Goal: Contribute content: Contribute content

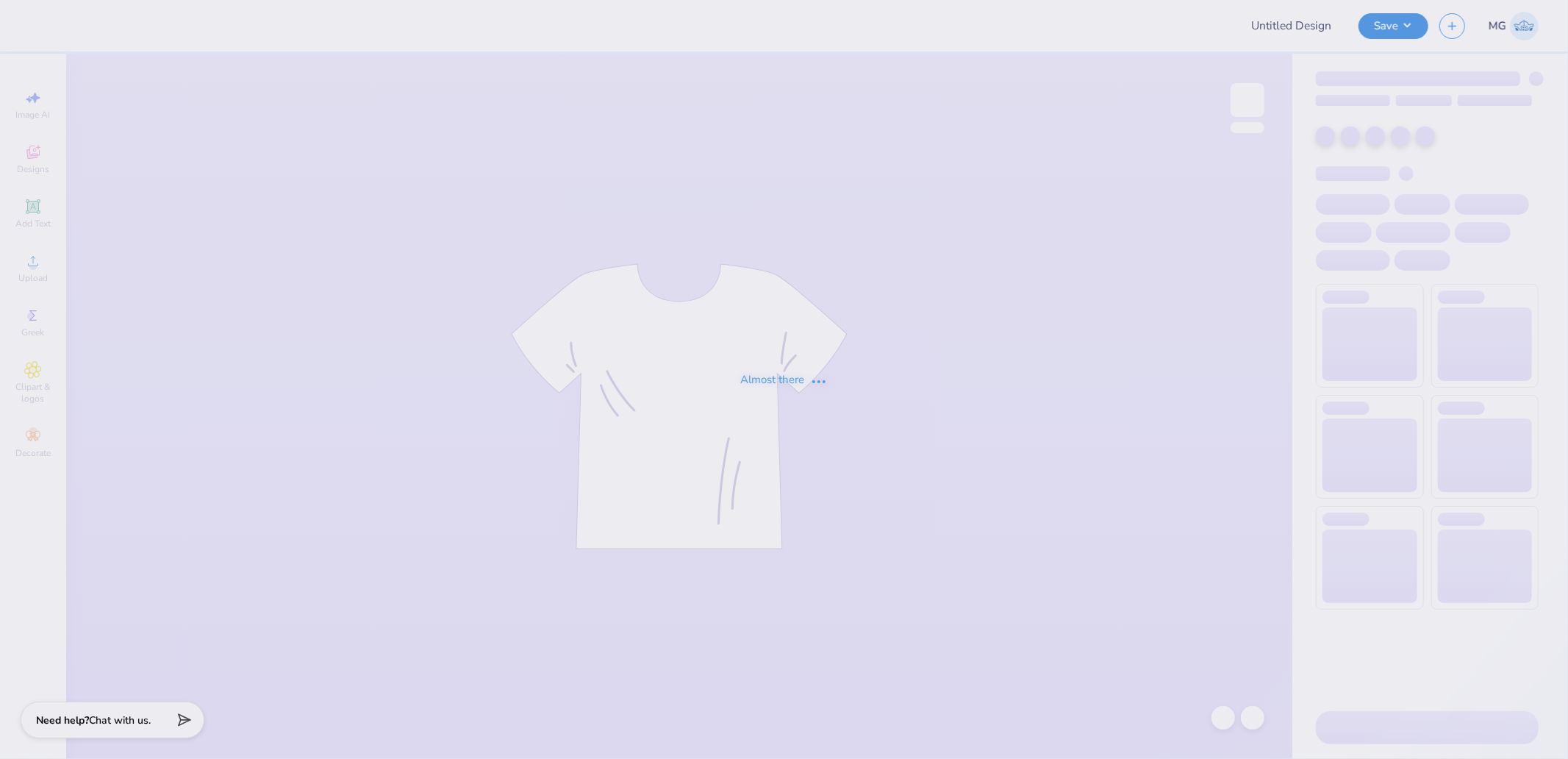
type input "ZBT Frat House proof"
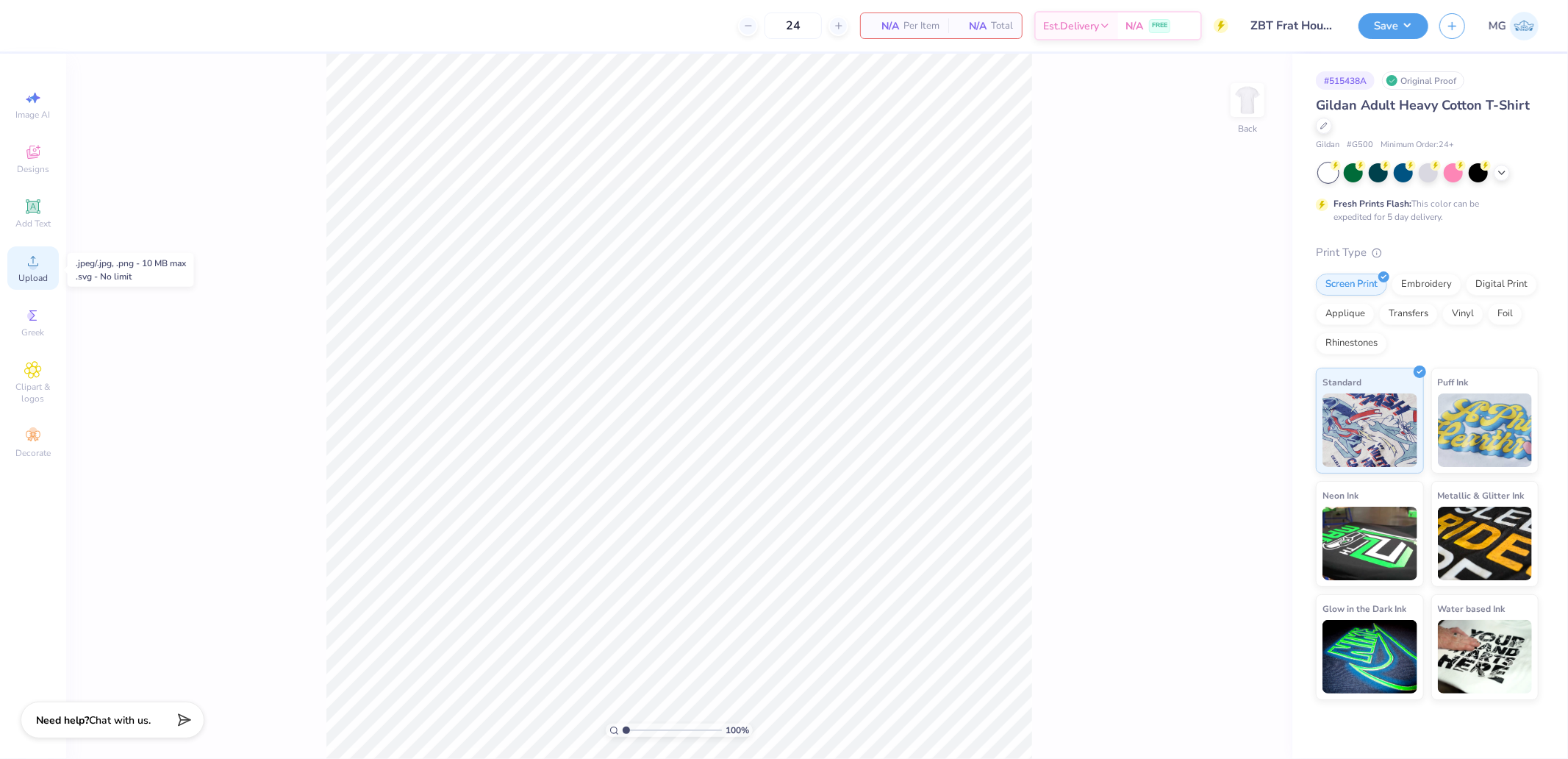
click at [26, 270] on icon at bounding box center [32, 261] width 18 height 18
click at [1255, 99] on img at bounding box center [1248, 100] width 59 height 59
click at [30, 283] on span "Upload" at bounding box center [32, 278] width 30 height 11
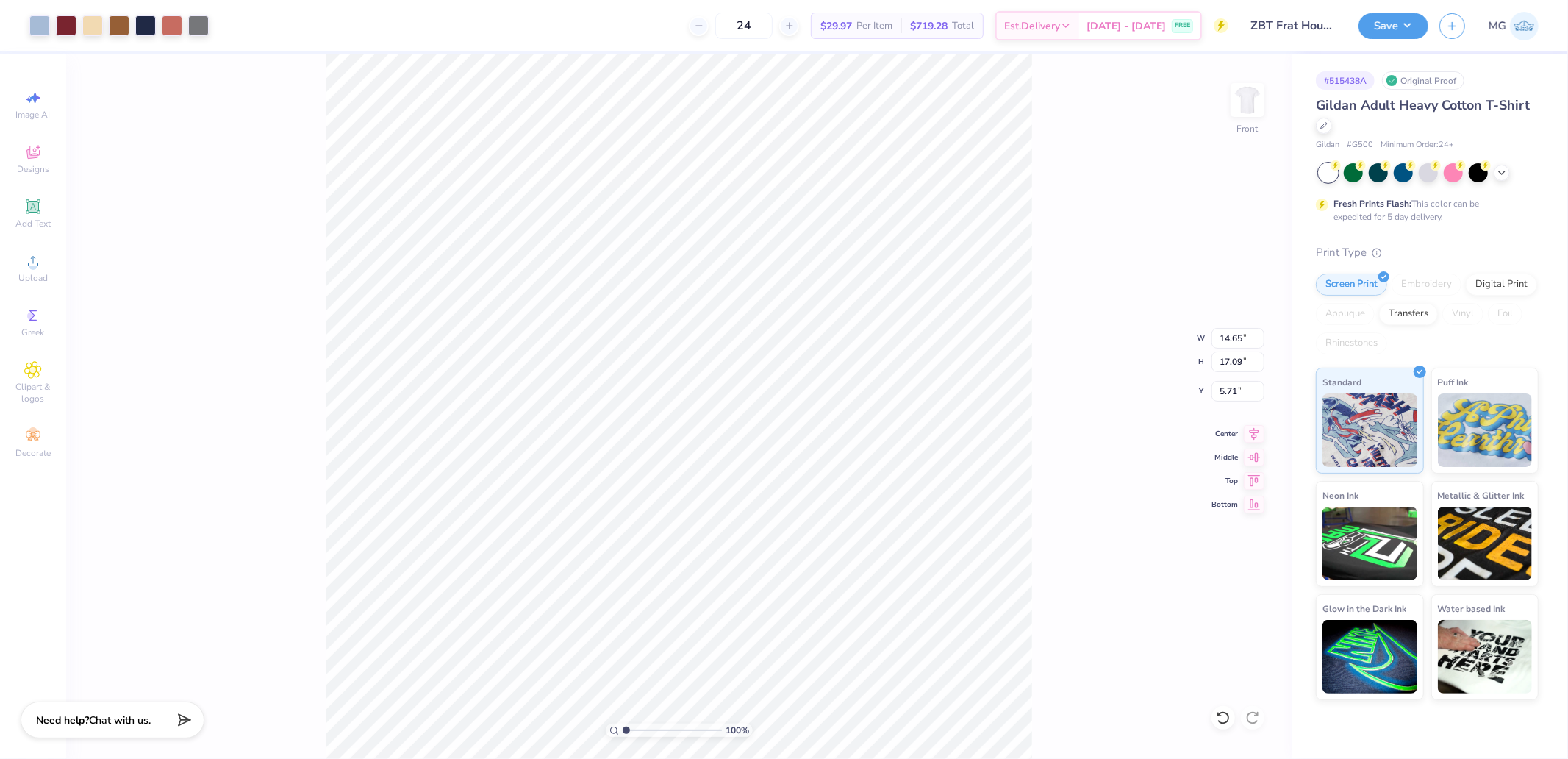
click at [1233, 376] on div "100 % Front W 14.65 14.65 " H 17.09 17.09 " Y 5.71 5.71 " Center Middle Top Bot…" at bounding box center [680, 406] width 1226 height 706
click at [1234, 355] on div "100 % Front W 14.65 H 17.09 Y 5.71 Center Middle Top Bottom" at bounding box center [680, 406] width 1226 height 706
click at [1244, 358] on input "17.09" at bounding box center [1239, 362] width 53 height 21
type input "15"
type input "12.86"
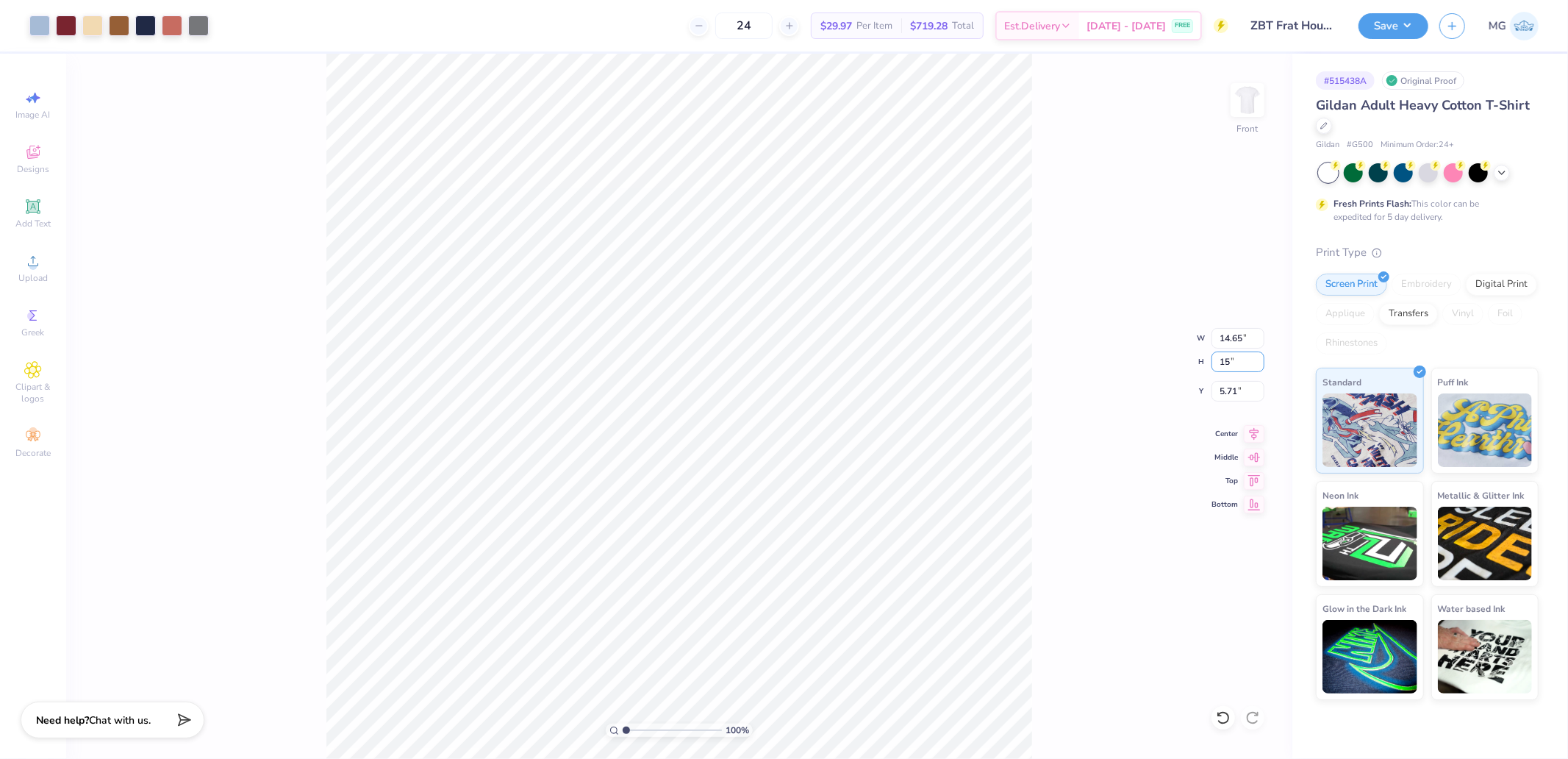
type input "15.00"
type input "6.75"
click at [1232, 380] on div "100 % Front W 12.86 12.86 " H 15.00 15.00 " Y 6.75 6.75 " Center Middle Top Bot…" at bounding box center [680, 406] width 1226 height 706
click at [1240, 386] on input "6.75" at bounding box center [1239, 391] width 53 height 21
type input "3.00"
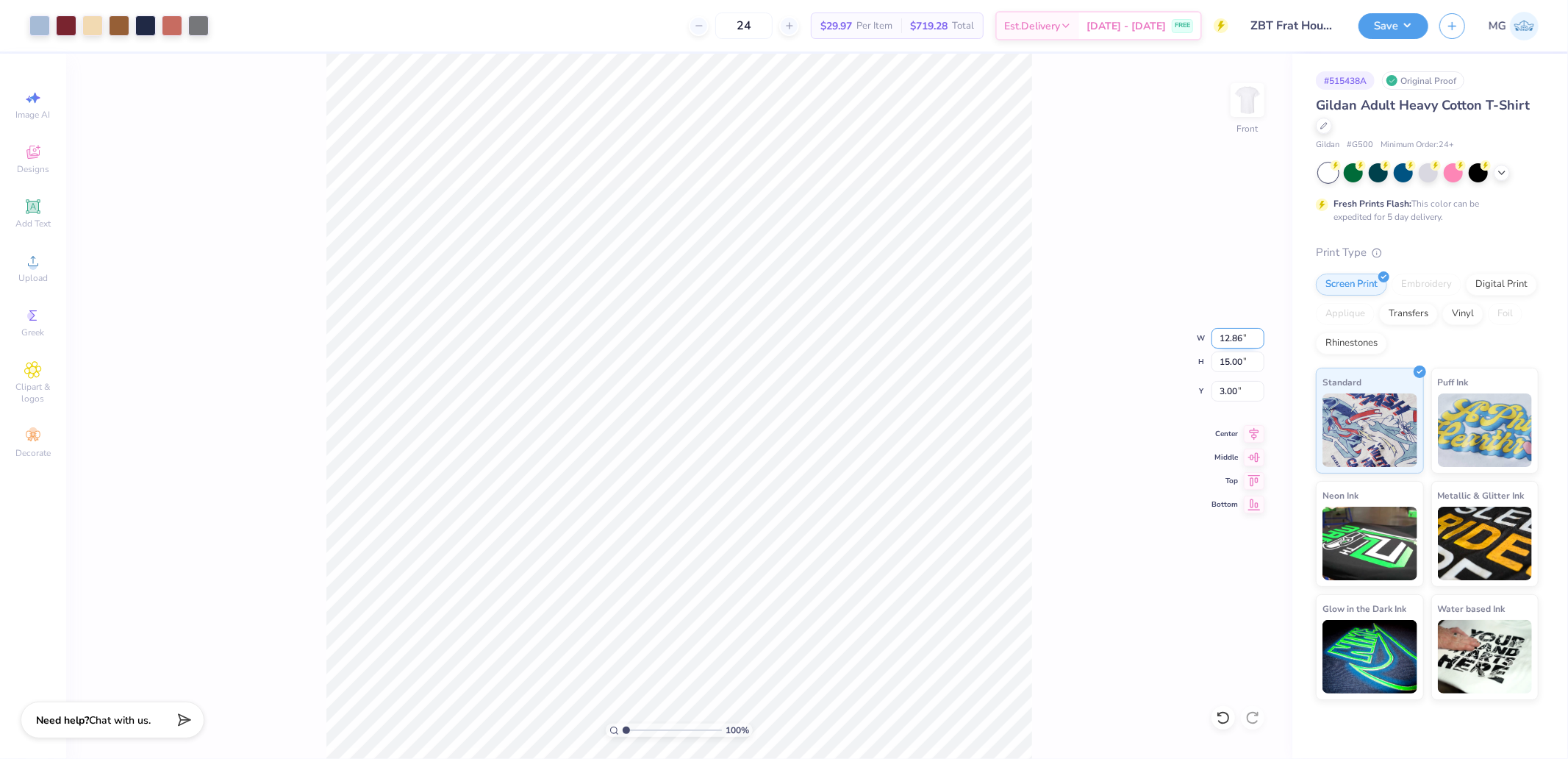
click at [1232, 334] on input "12.86" at bounding box center [1239, 338] width 53 height 21
type input "12.50"
type input "14.58"
type input "3.21"
click at [1233, 358] on input "14.58" at bounding box center [1239, 362] width 53 height 21
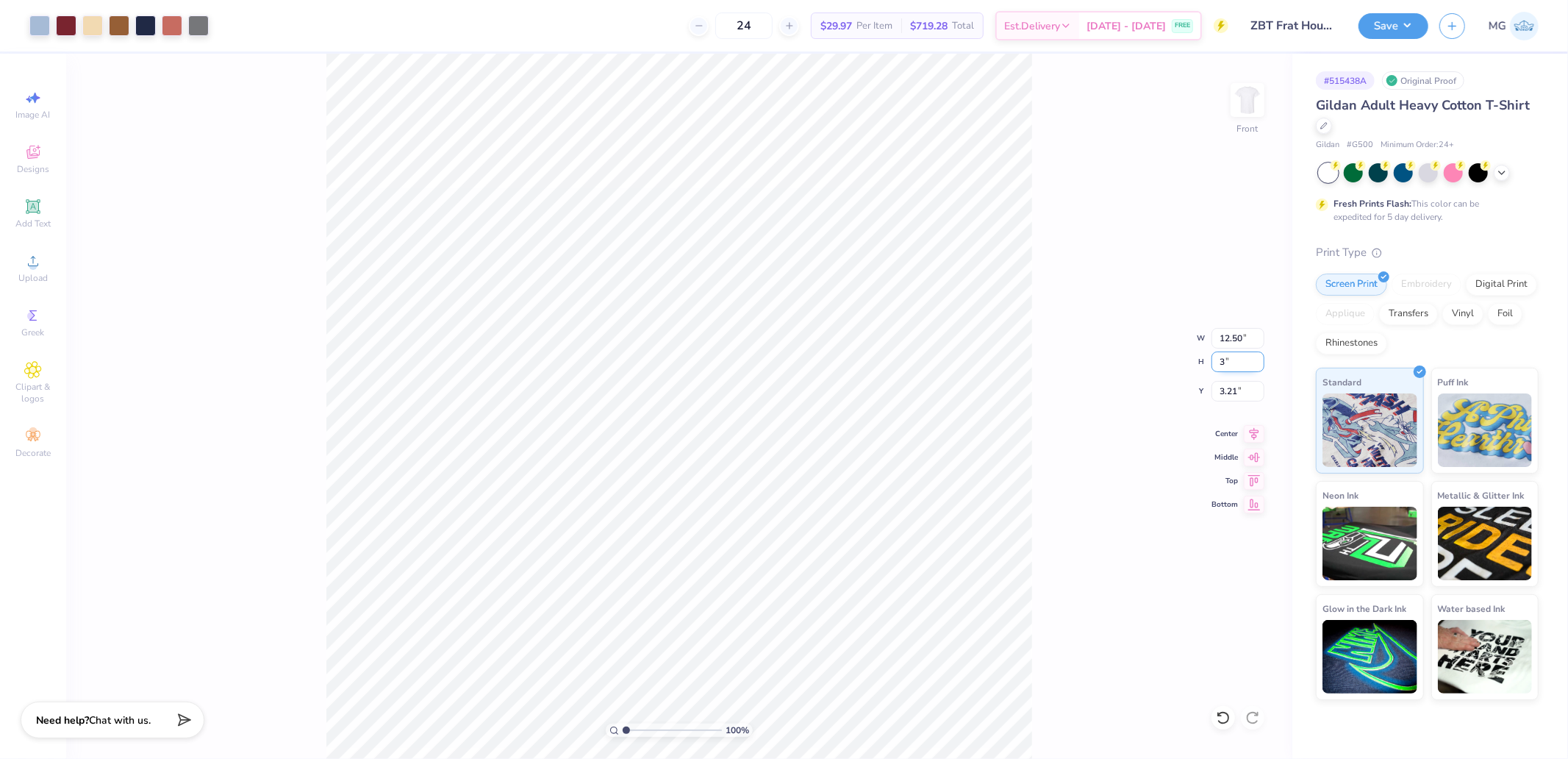
type input "3"
type input "2.57"
type input "3.00"
type input "9.00"
click at [1236, 337] on input "2.57" at bounding box center [1239, 338] width 53 height 21
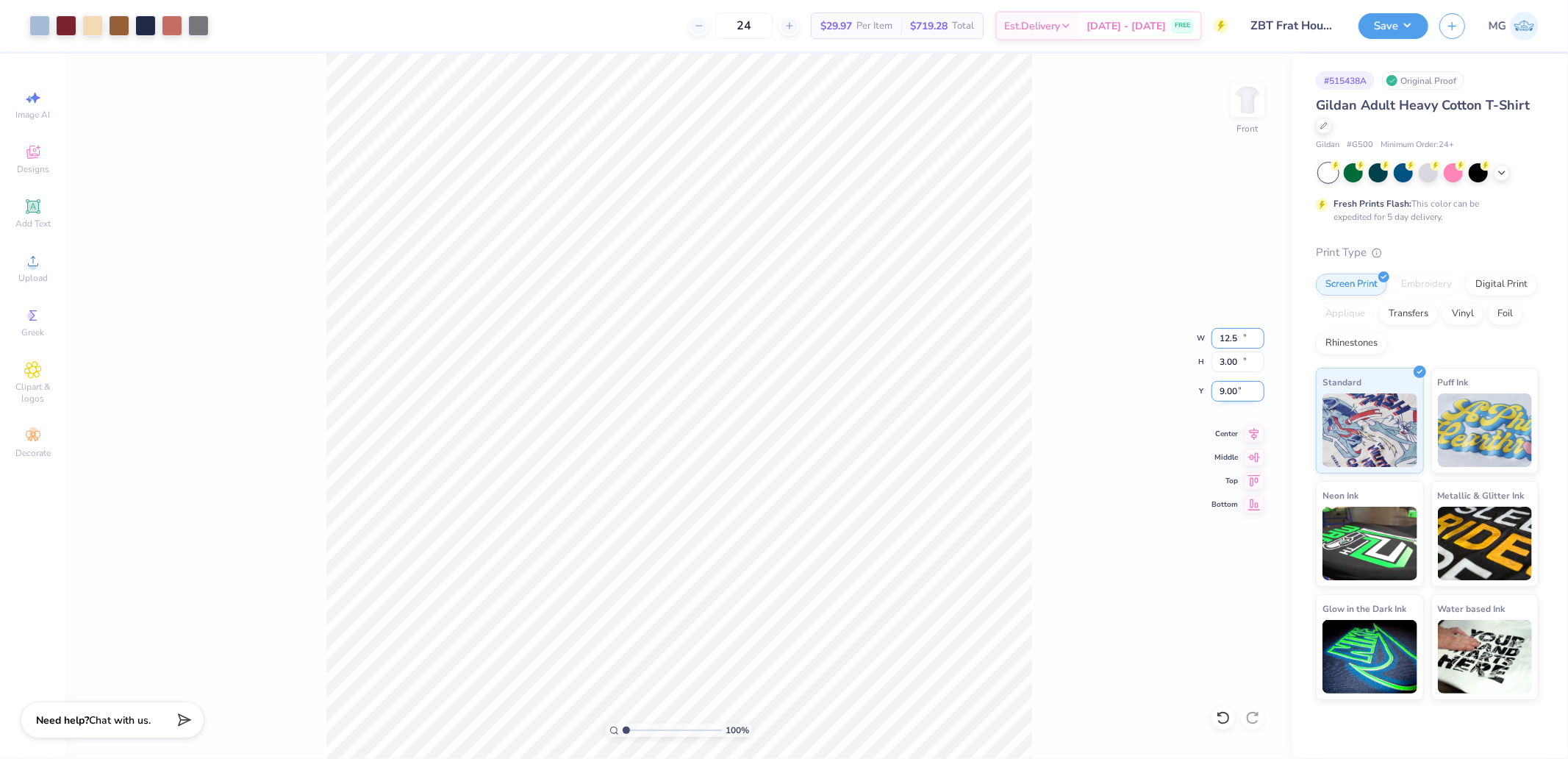
type input "12.50"
type input "14.58"
click at [1239, 394] on input "3.21" at bounding box center [1239, 391] width 53 height 21
type input "3.00"
click at [1221, 107] on div "100 % Front" at bounding box center [680, 406] width 1226 height 706
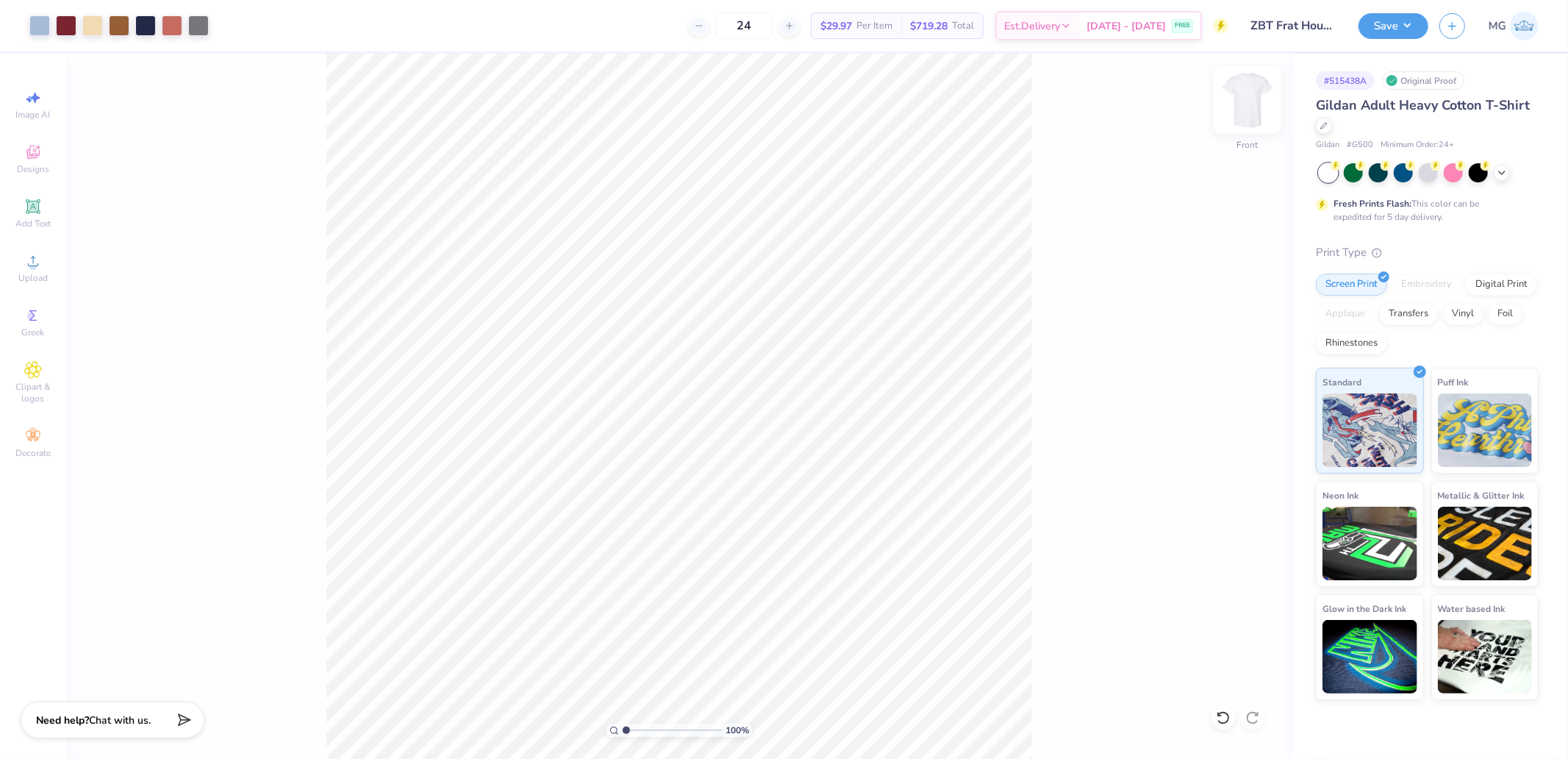
click at [1248, 101] on img at bounding box center [1248, 100] width 59 height 59
click at [22, 207] on div "Add Text" at bounding box center [33, 214] width 51 height 44
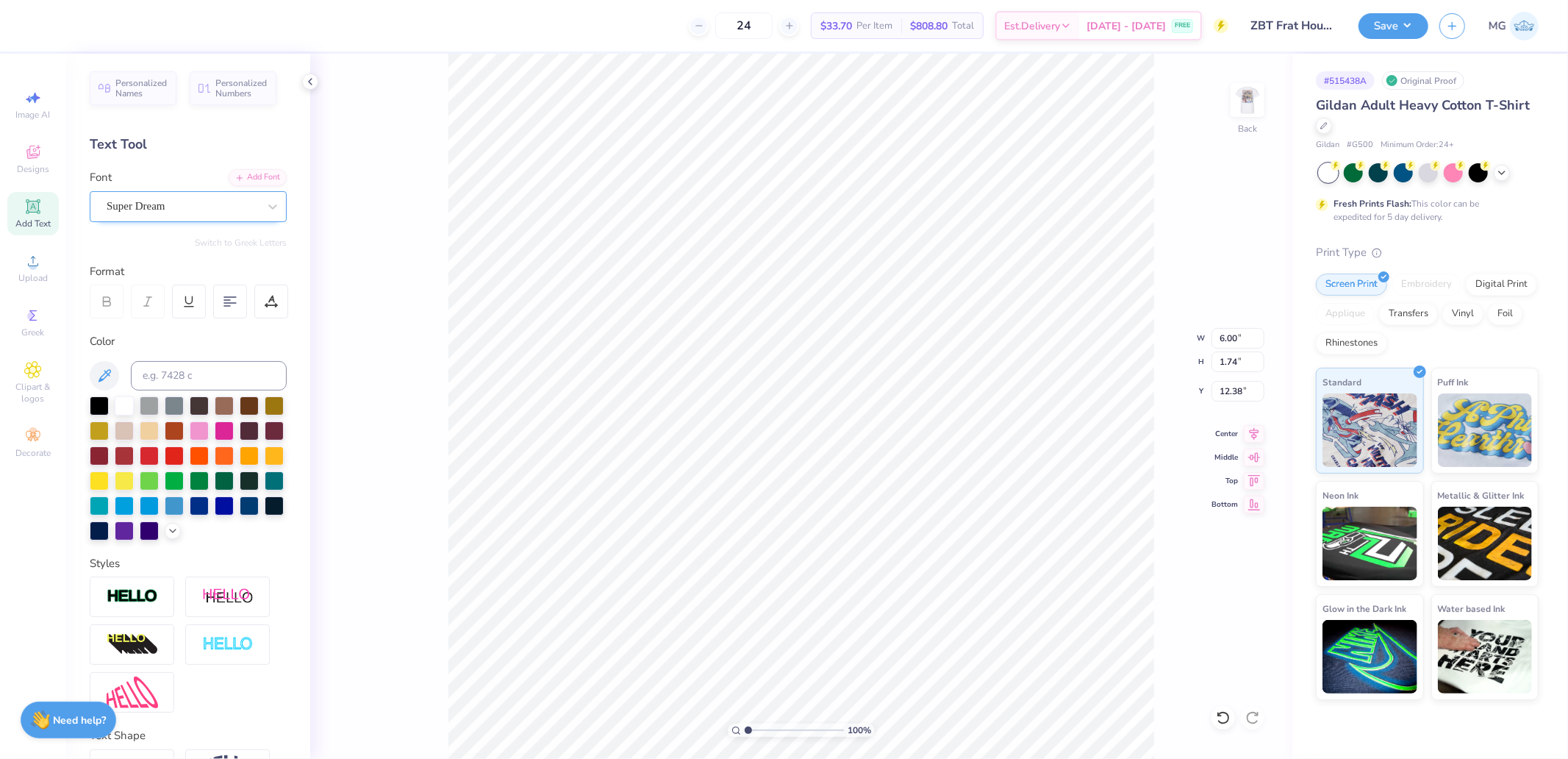
click at [162, 211] on div "Super Dream" at bounding box center [182, 207] width 154 height 23
click at [122, 270] on button "Greek" at bounding box center [116, 270] width 37 height 24
type input "g"
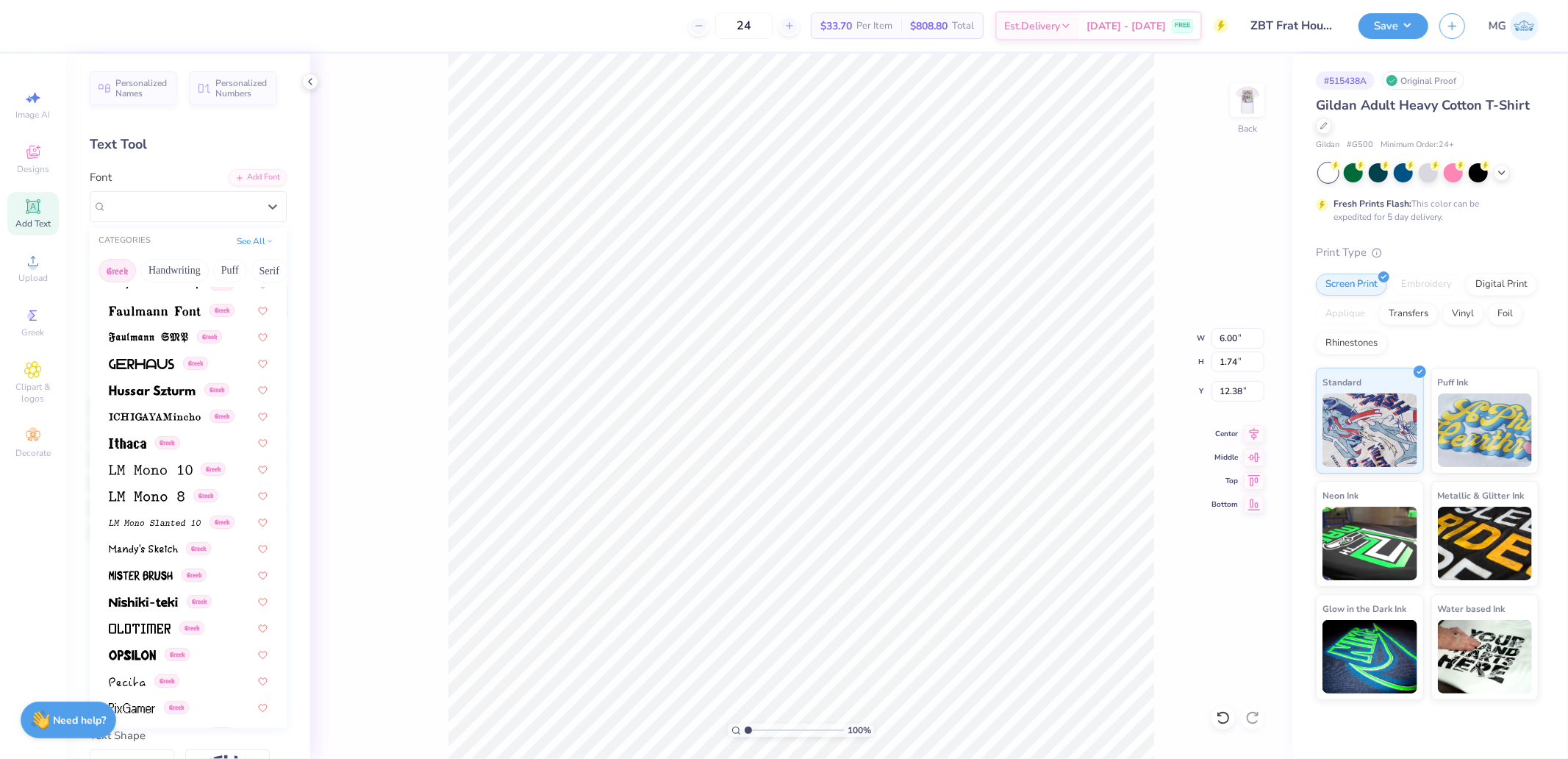
scroll to position [489, 0]
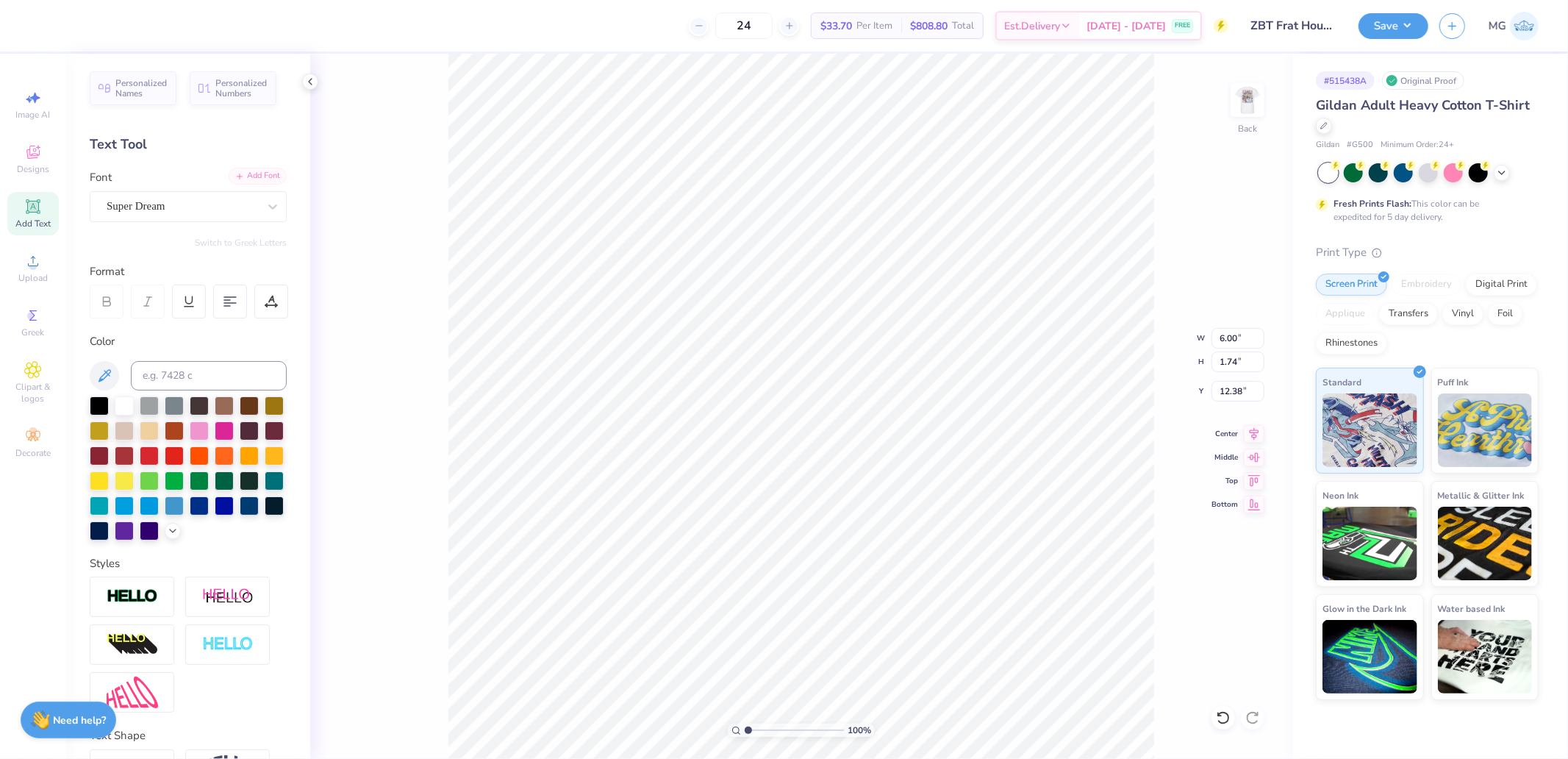
click at [247, 175] on div "Add Font" at bounding box center [257, 176] width 58 height 17
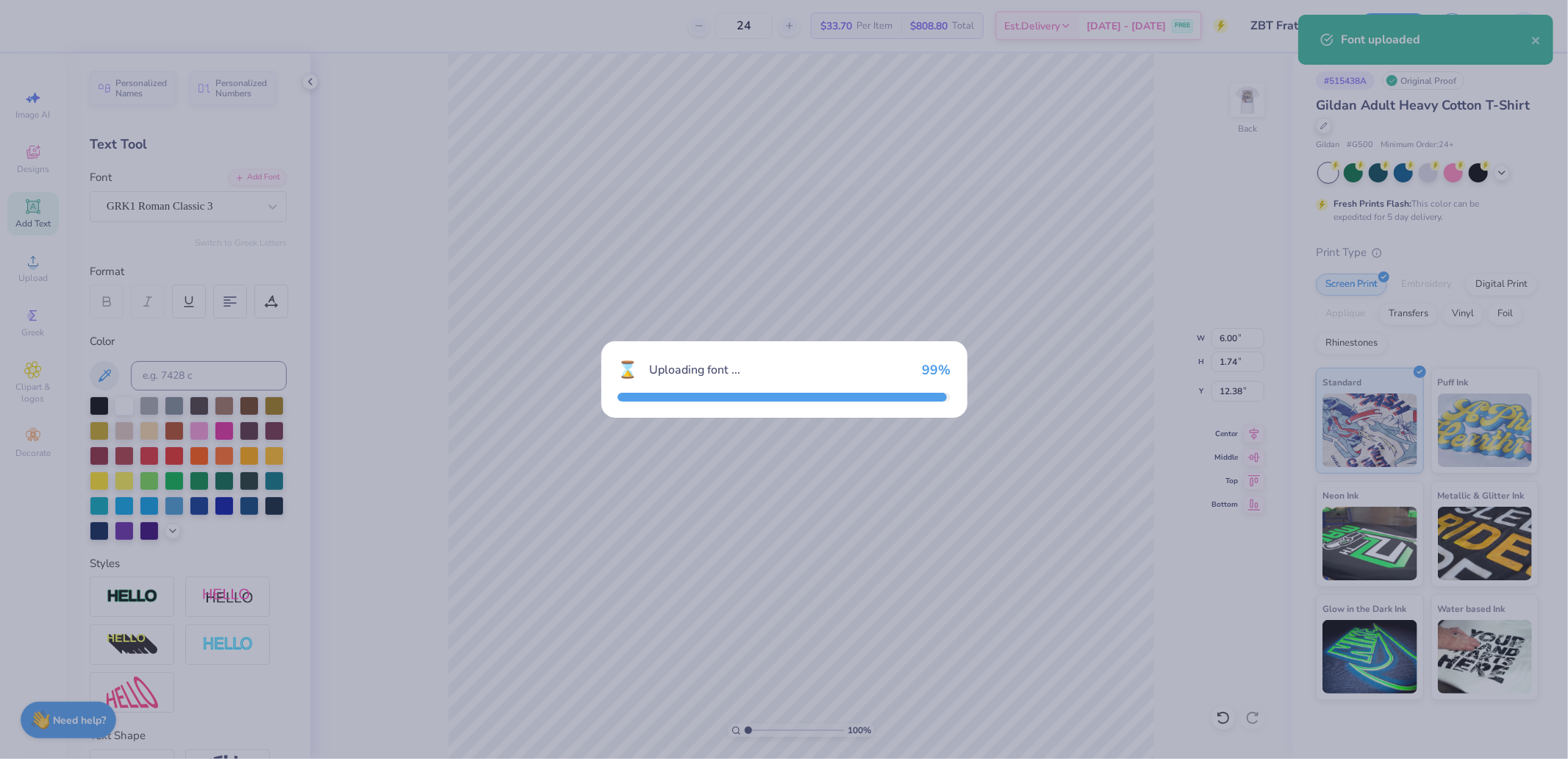
type input "7.18"
type input "1.92"
type input "12.29"
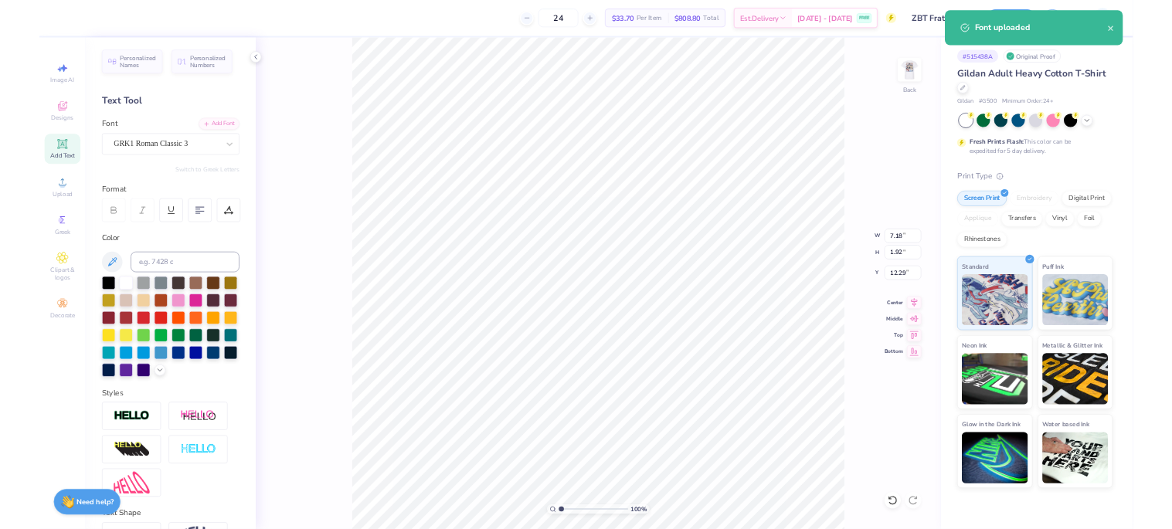
scroll to position [13, 2]
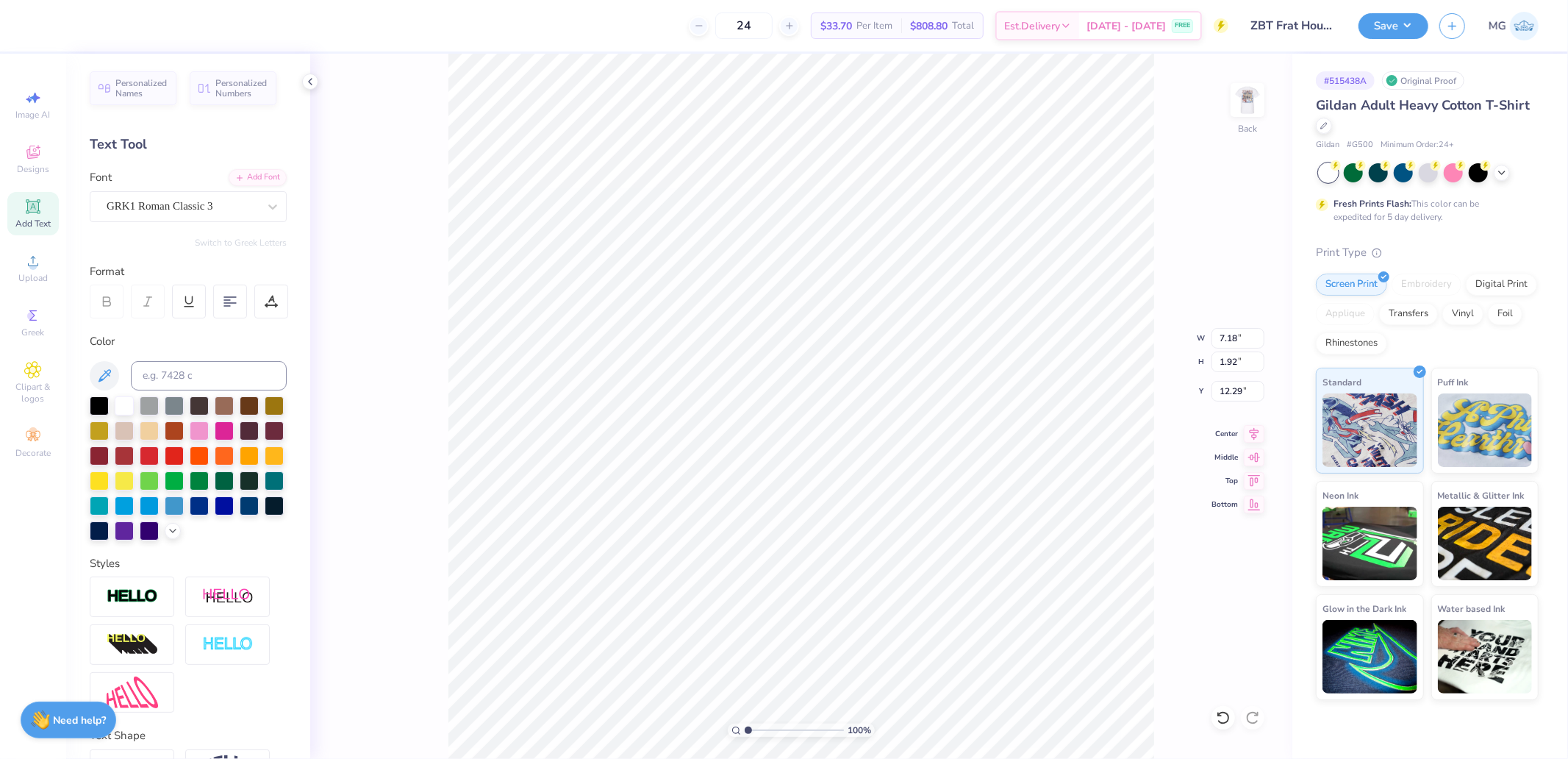
type textarea "zbt"
type input "5.20"
type input "1.80"
type input "12.35"
click at [1245, 90] on img at bounding box center [1248, 100] width 59 height 59
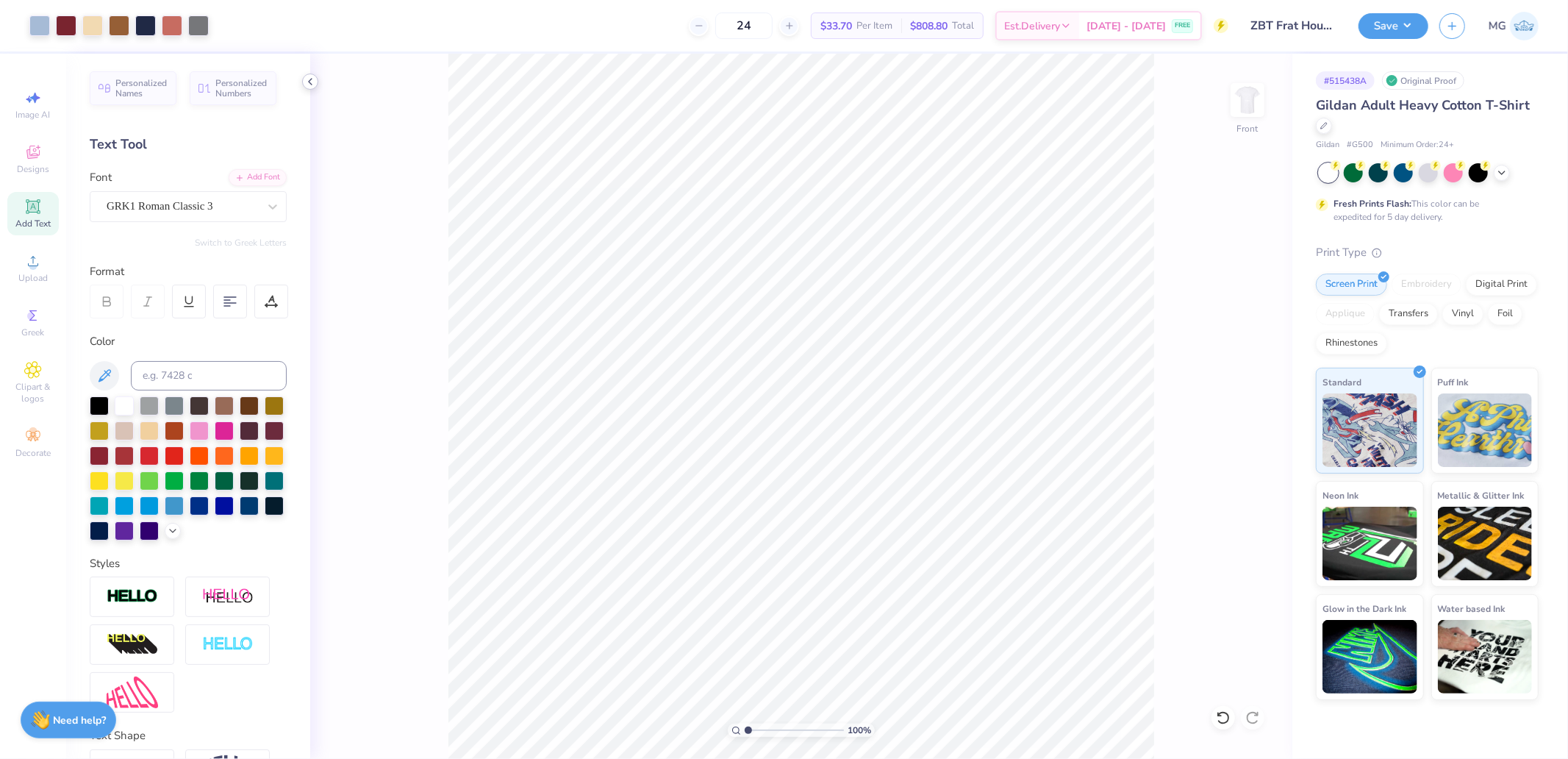
click at [308, 86] on icon at bounding box center [310, 82] width 11 height 11
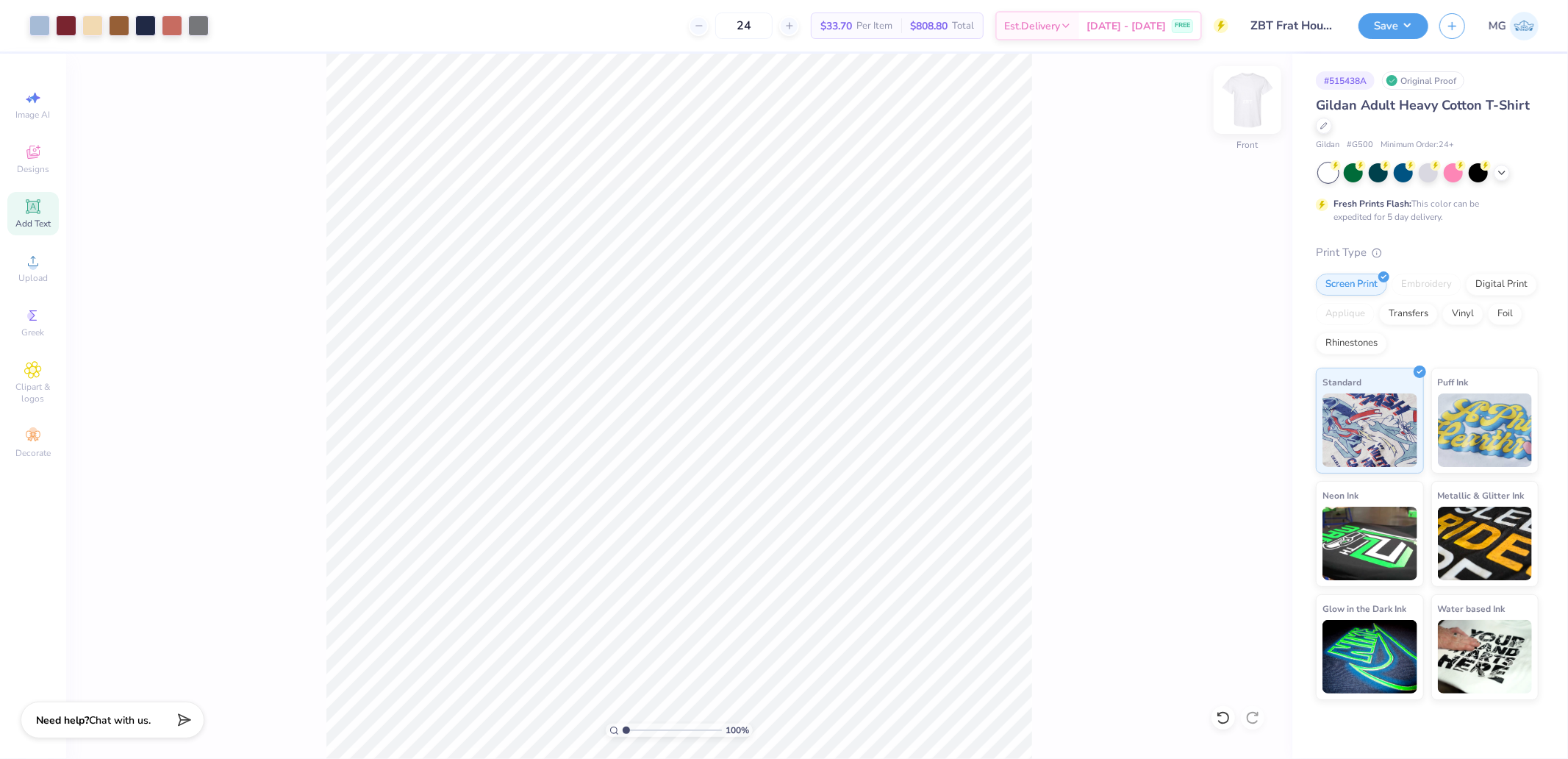
click at [1243, 97] on img at bounding box center [1248, 100] width 59 height 59
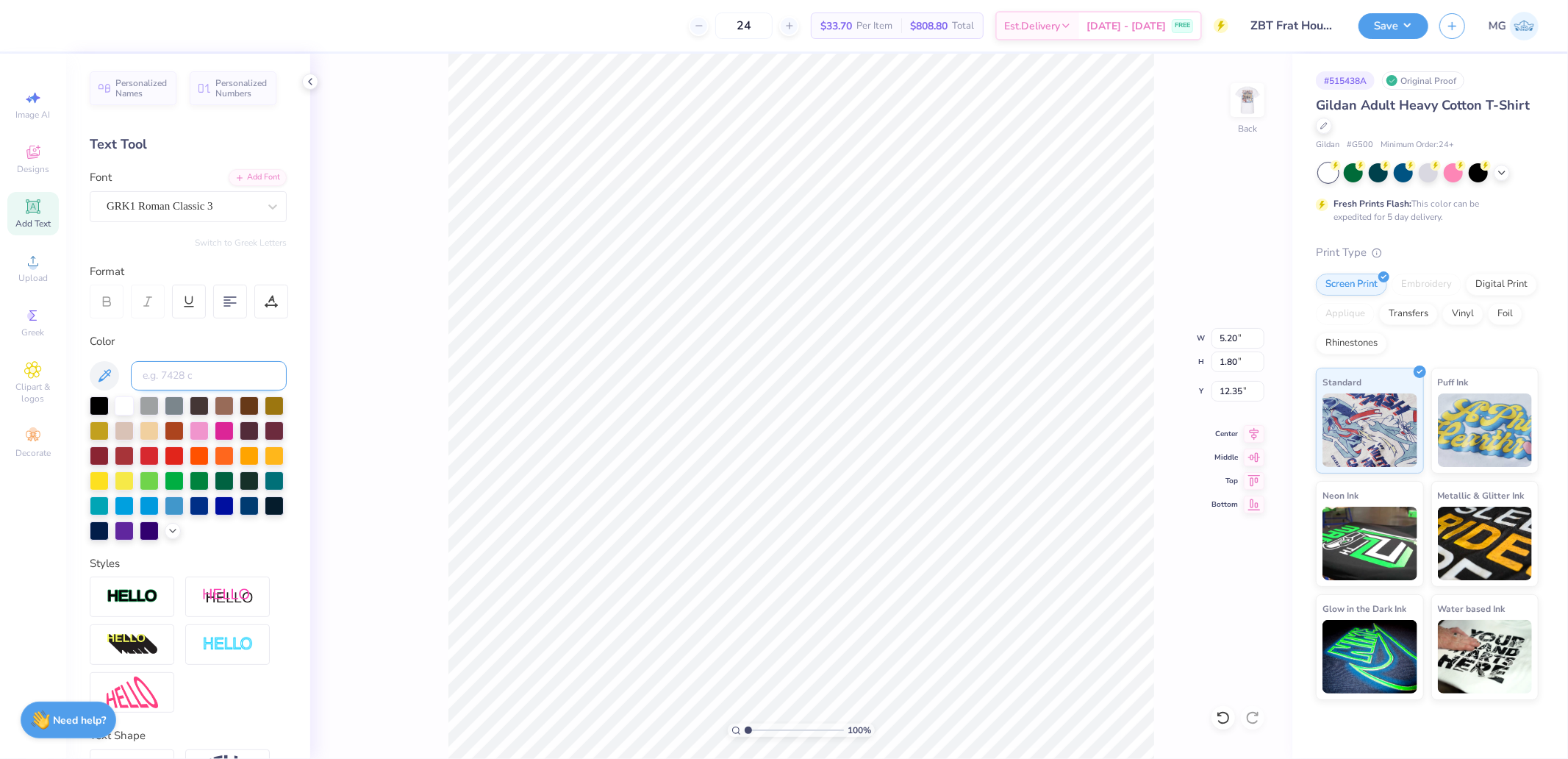
click at [173, 375] on input at bounding box center [208, 375] width 156 height 30
type input "533"
click at [1233, 333] on input "5.20" at bounding box center [1239, 338] width 53 height 21
type input "3.00"
type input "1.04"
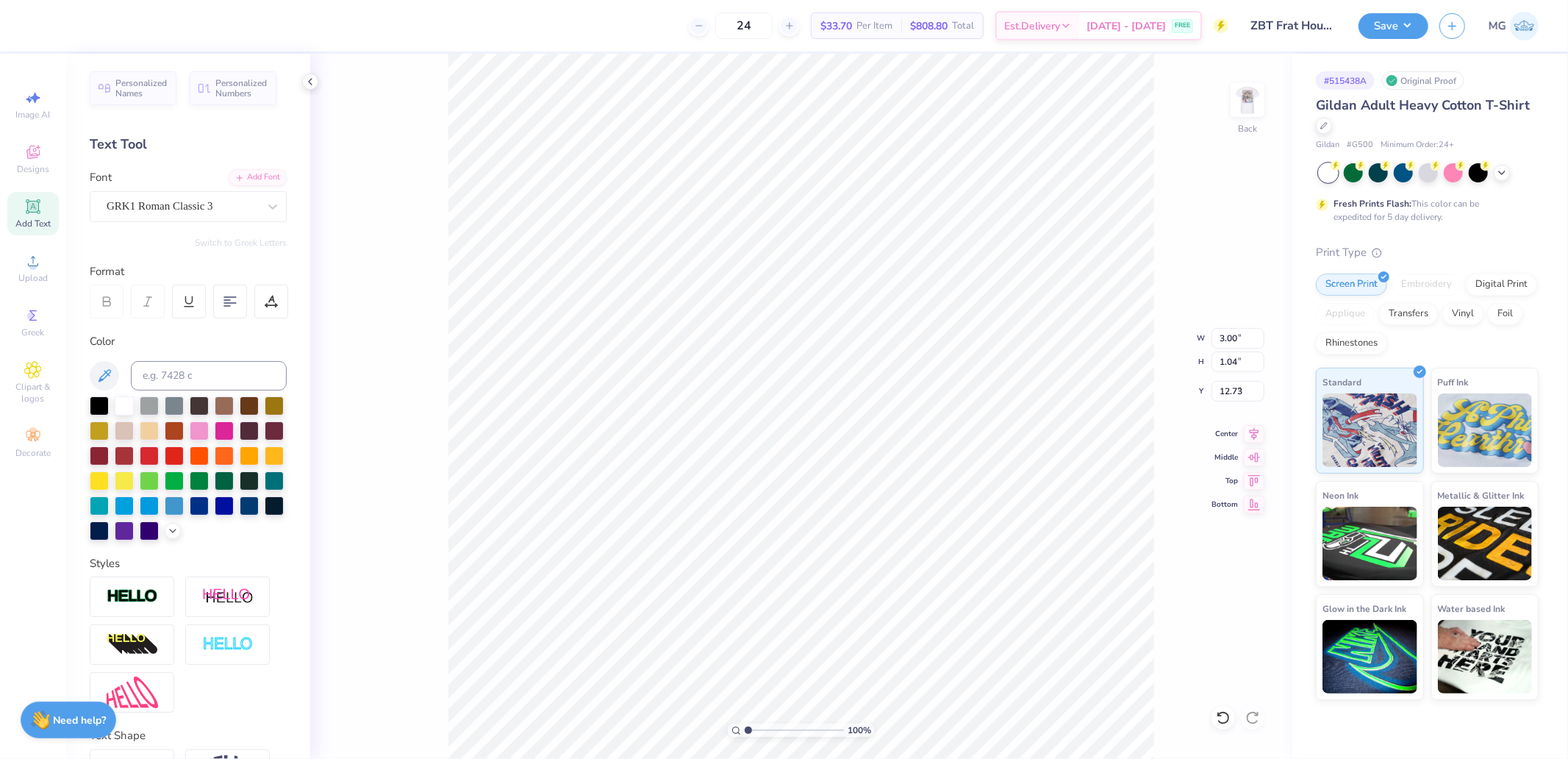
type input "3.00"
click at [1192, 206] on div "100 % Back W 3.00 3.00 " H 1.04 1.04 " Y 3.00 3.00 " Center Middle Top Bottom" at bounding box center [802, 406] width 982 height 706
click at [1258, 96] on img at bounding box center [1248, 100] width 59 height 59
click at [1378, 16] on button "Save" at bounding box center [1393, 24] width 69 height 26
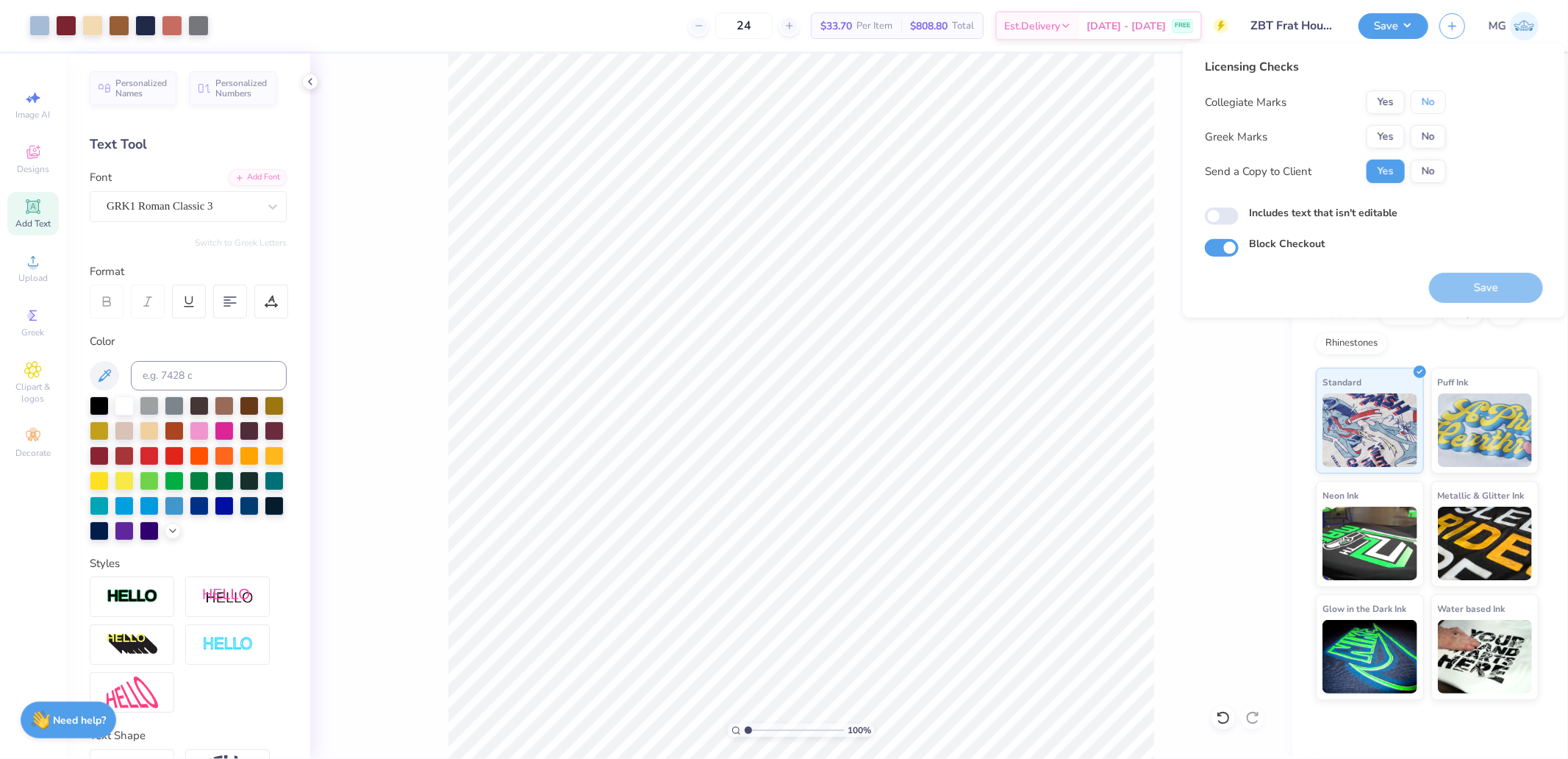
drag, startPoint x: 1434, startPoint y: 96, endPoint x: 1415, endPoint y: 115, distance: 26.9
click at [1432, 99] on button "No" at bounding box center [1428, 102] width 35 height 24
click at [1392, 135] on button "Yes" at bounding box center [1386, 136] width 38 height 24
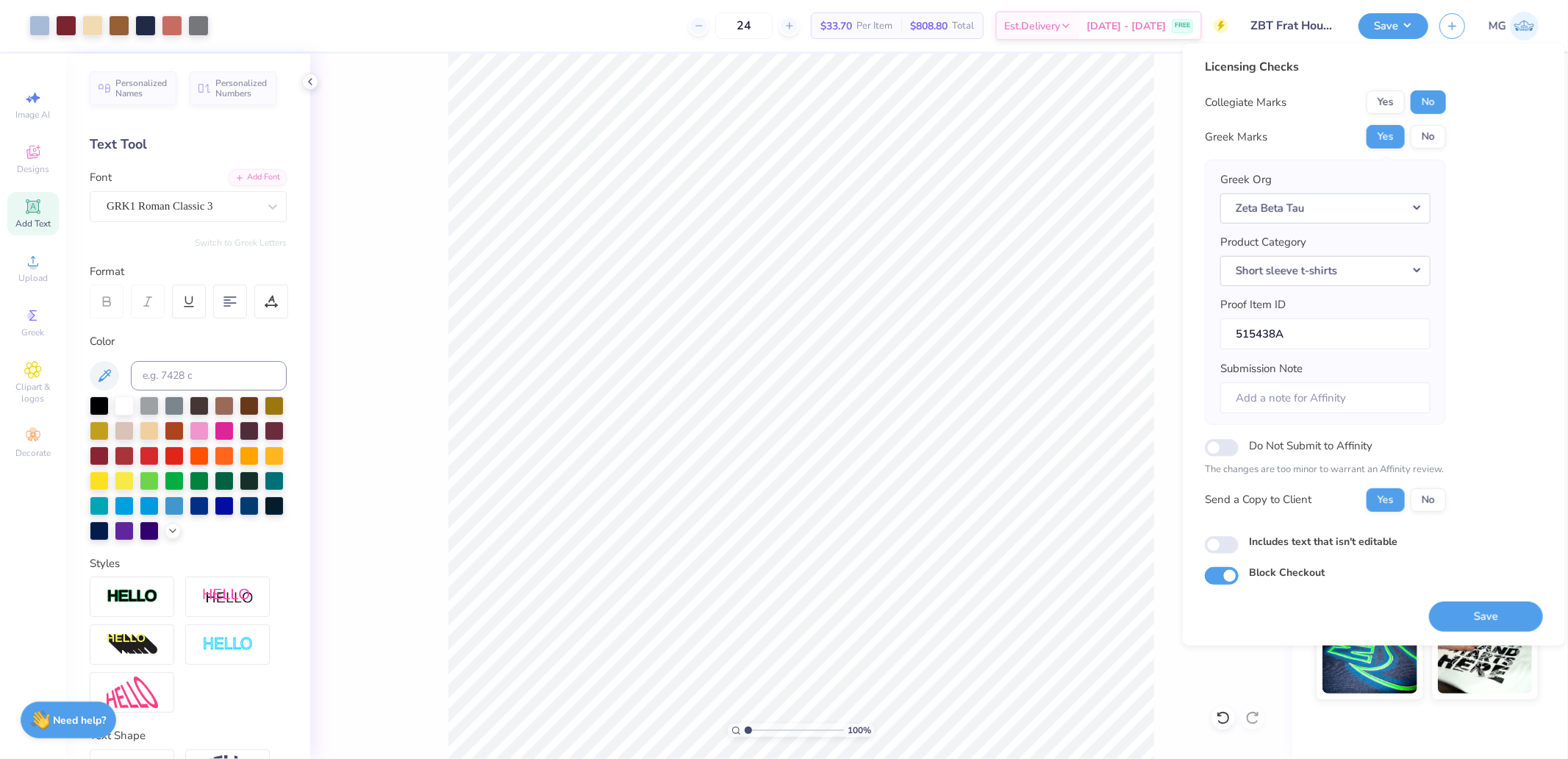
click at [1476, 630] on button "Save" at bounding box center [1486, 616] width 114 height 30
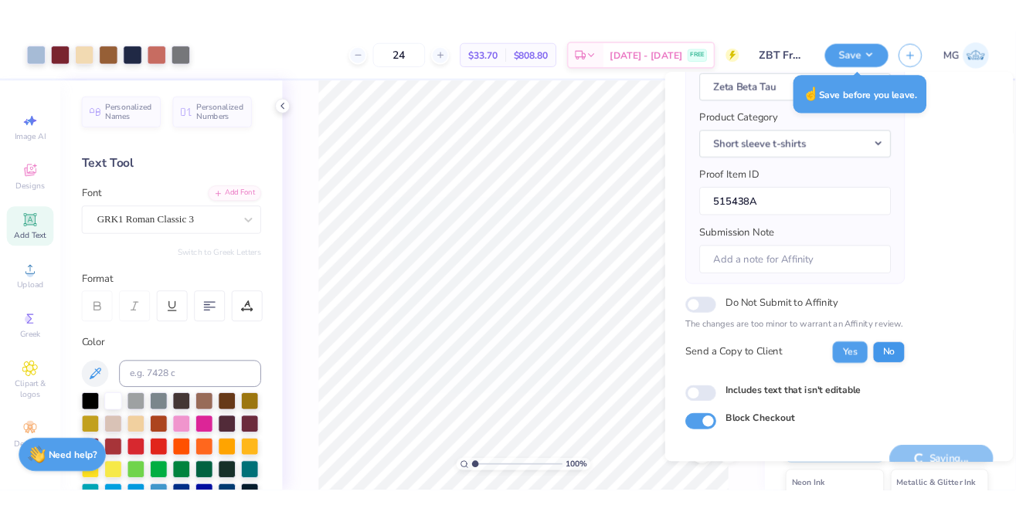
scroll to position [183, 0]
